Goal: Navigation & Orientation: Find specific page/section

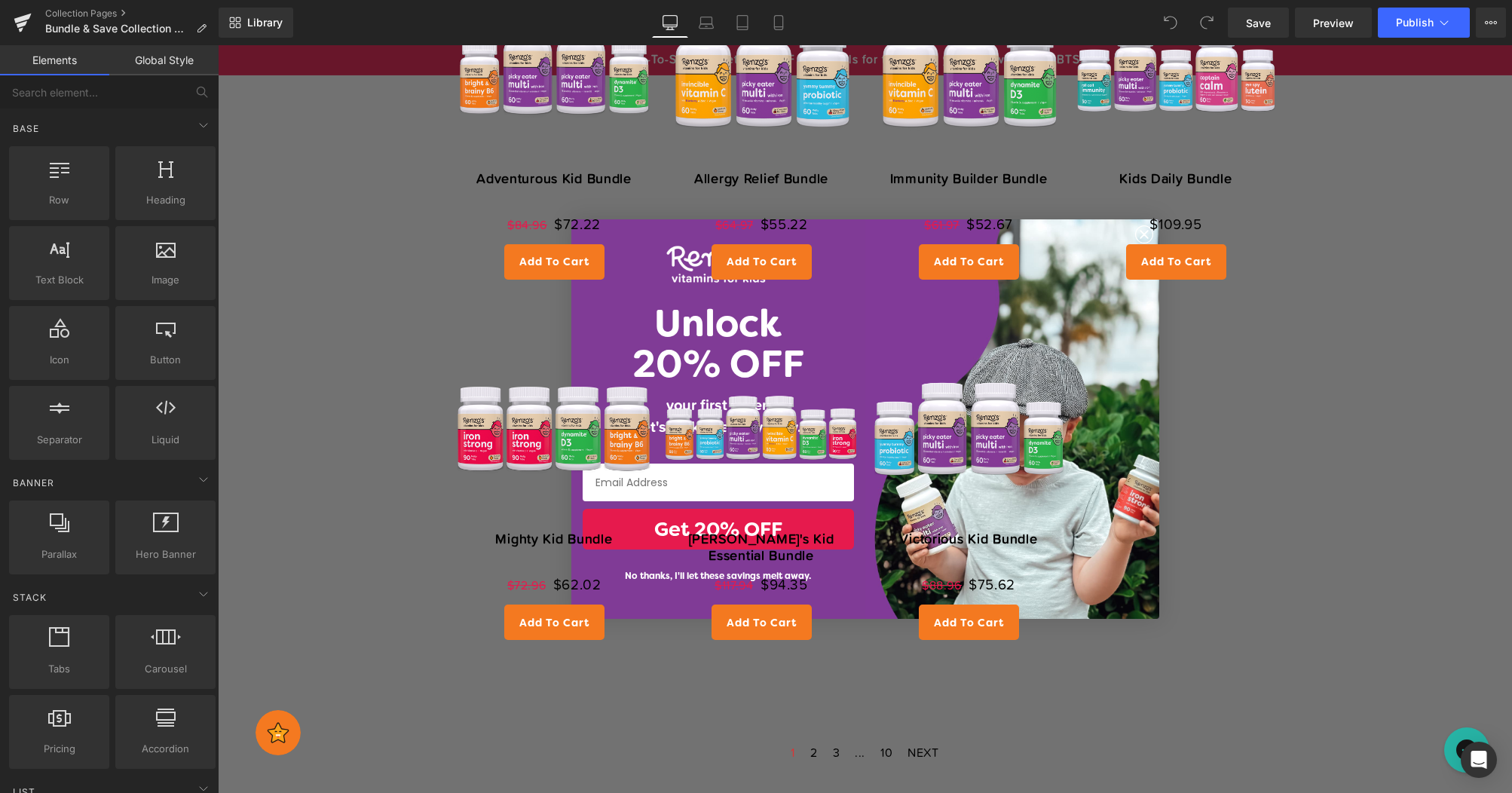
scroll to position [490, 0]
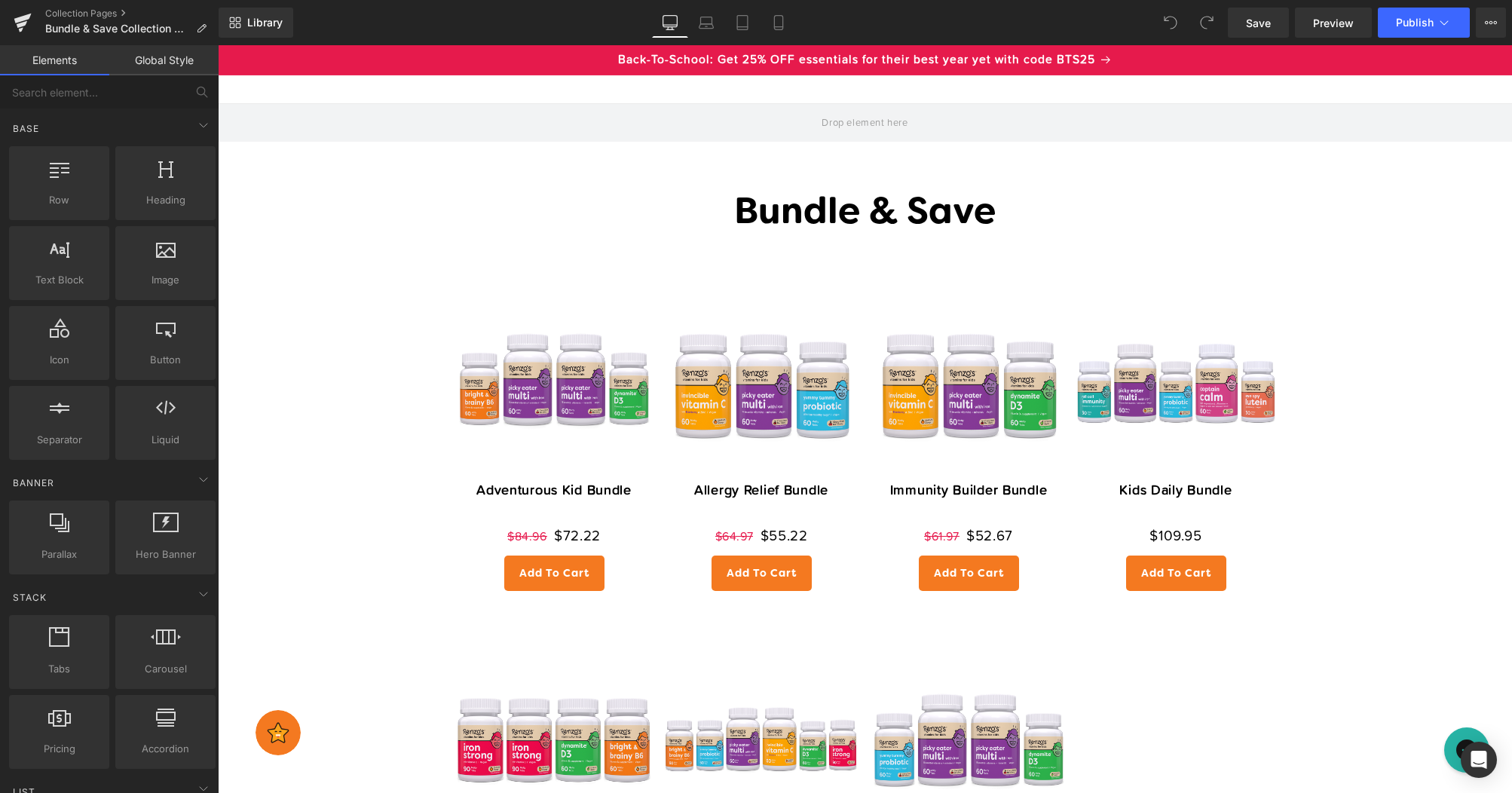
scroll to position [0, 0]
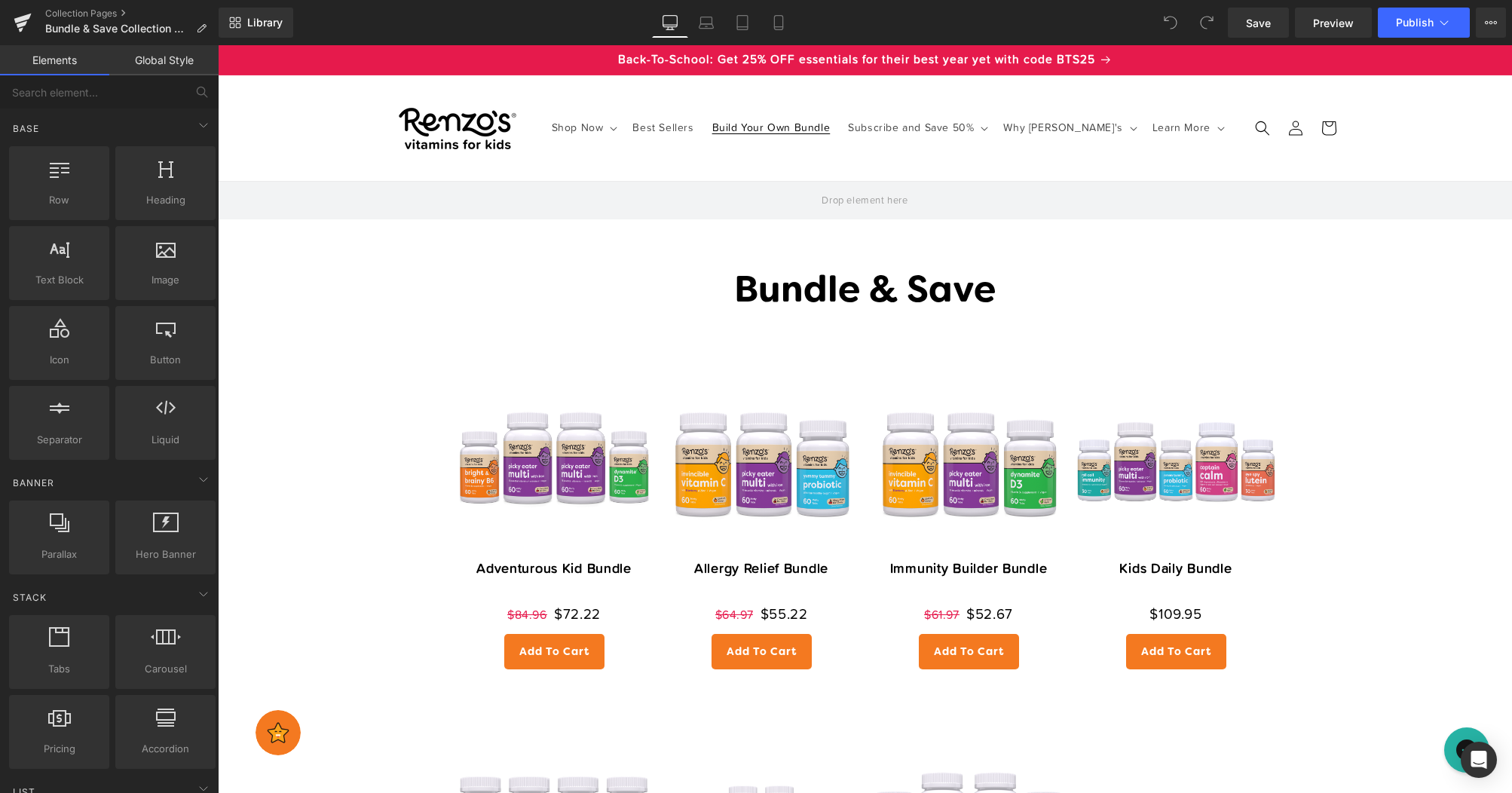
click at [778, 134] on span "Build Your Own Bundle" at bounding box center [771, 128] width 119 height 14
click at [20, 22] on icon at bounding box center [23, 23] width 18 height 38
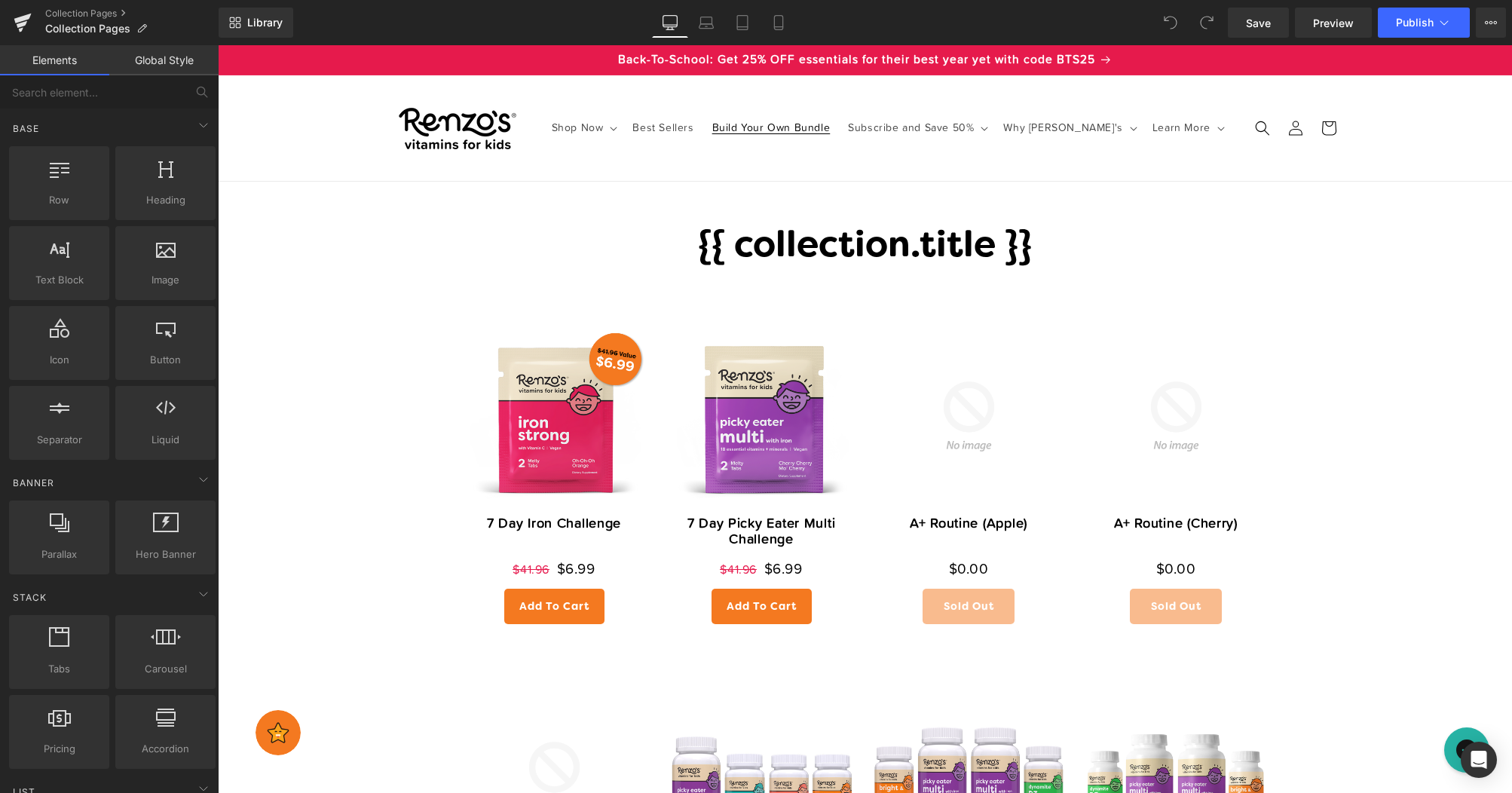
click at [790, 135] on link "Build Your Own Bundle" at bounding box center [771, 128] width 137 height 32
click at [100, 26] on span "Collection Pages" at bounding box center [88, 29] width 85 height 12
click at [120, 11] on link "Collection Pages" at bounding box center [132, 14] width 174 height 12
